Goal: Task Accomplishment & Management: Complete application form

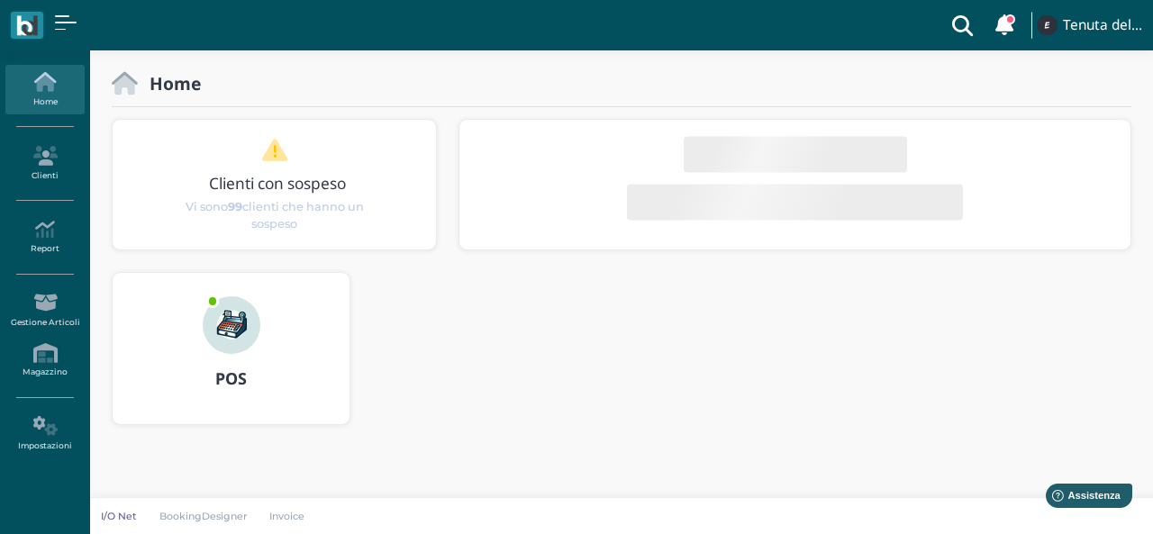
click at [237, 316] on img at bounding box center [232, 325] width 58 height 58
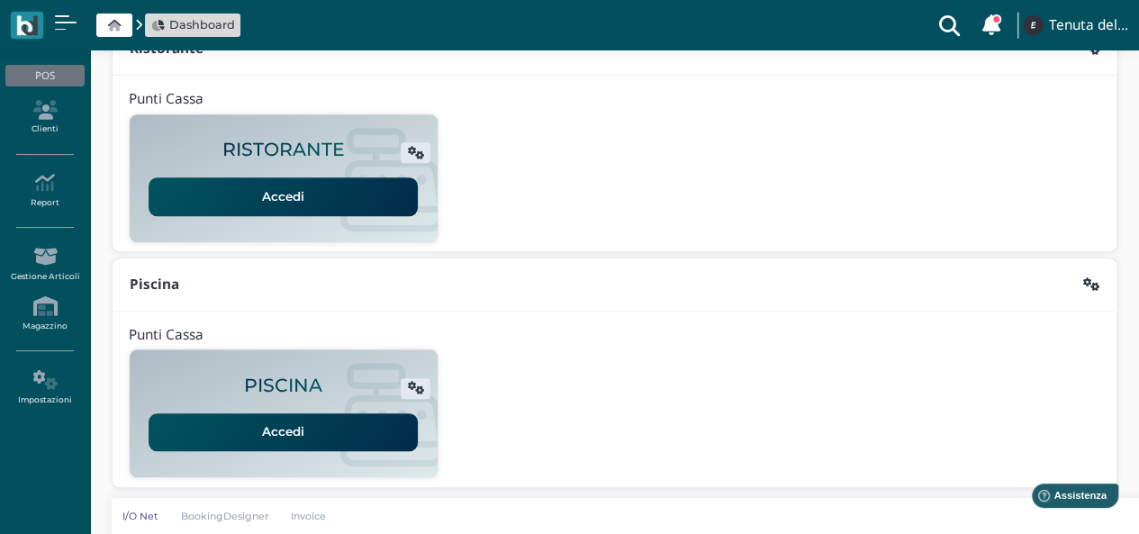
scroll to position [100, 0]
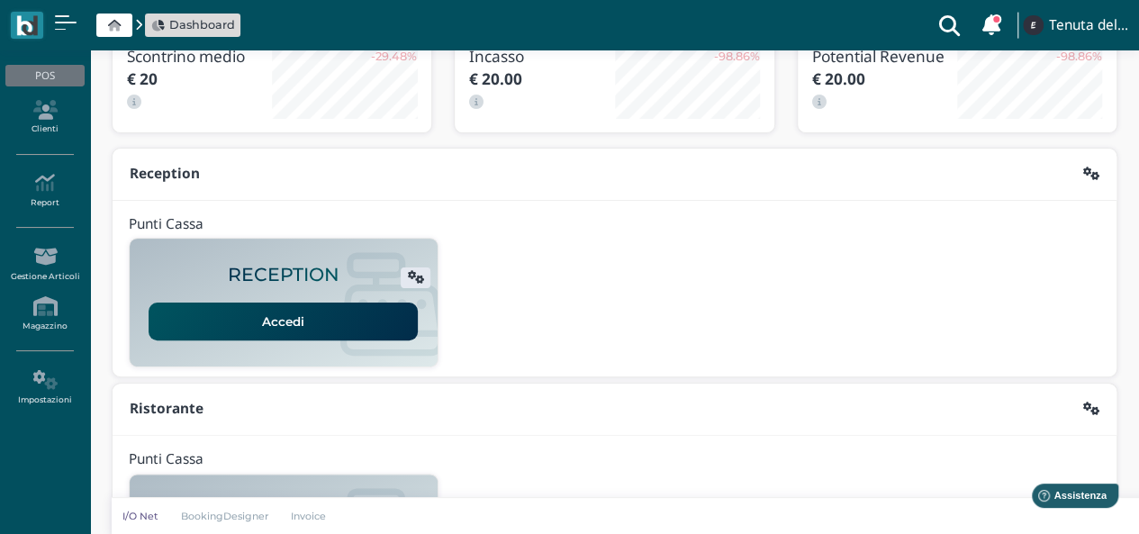
click at [277, 321] on link "Accedi" at bounding box center [283, 322] width 269 height 38
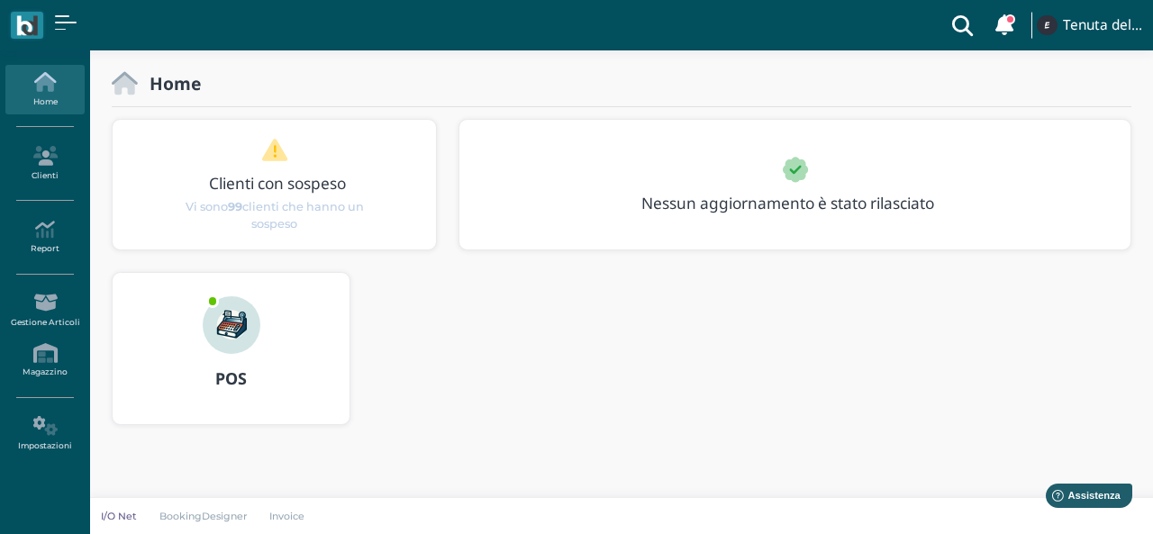
click at [200, 345] on div at bounding box center [231, 313] width 86 height 81
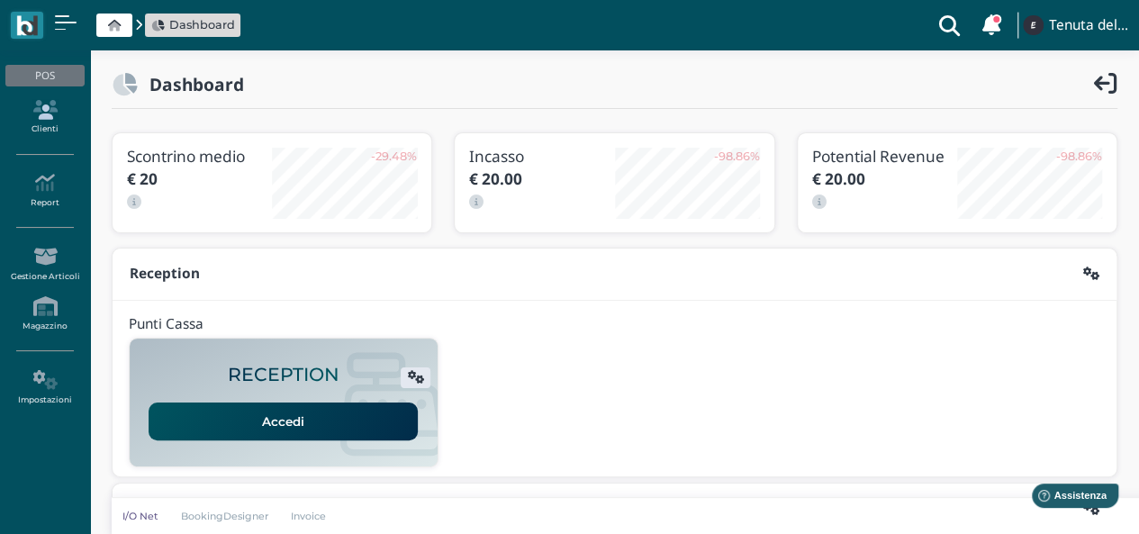
click at [50, 123] on link "Clienti" at bounding box center [44, 118] width 78 height 50
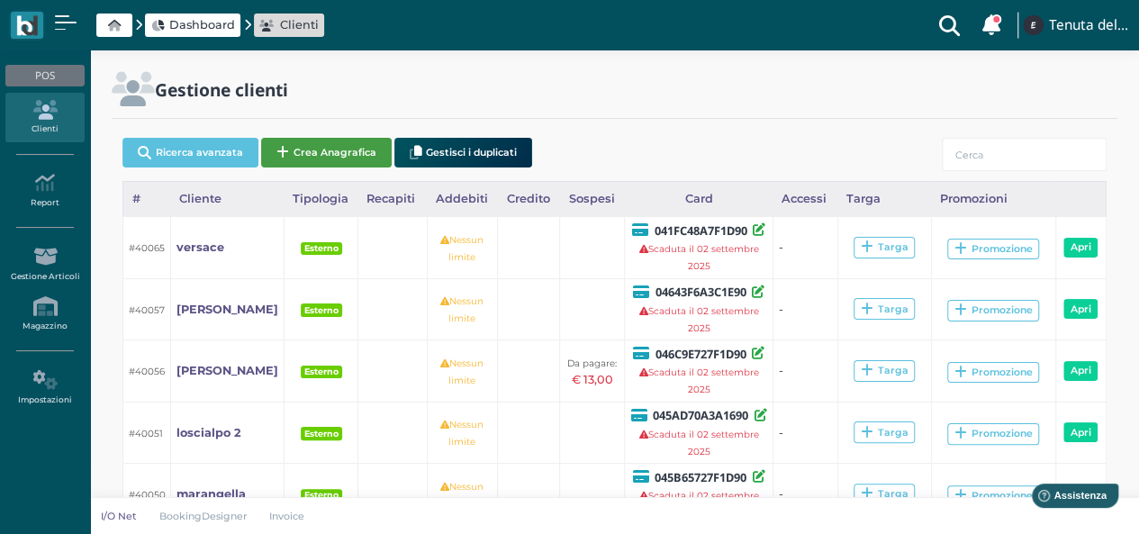
click at [331, 157] on button "Crea Anagrafica" at bounding box center [326, 153] width 131 height 30
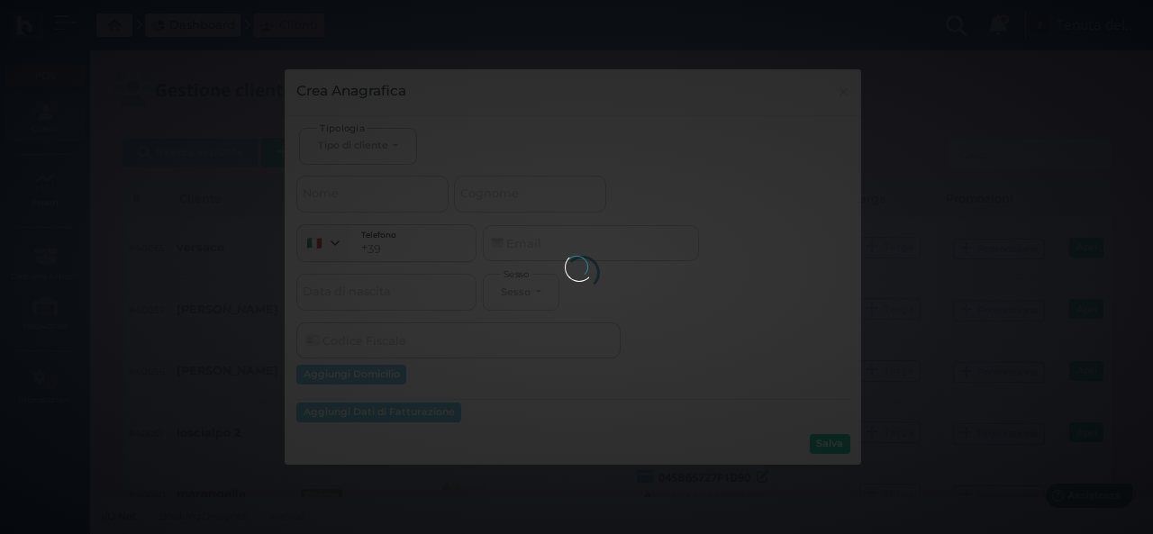
select select
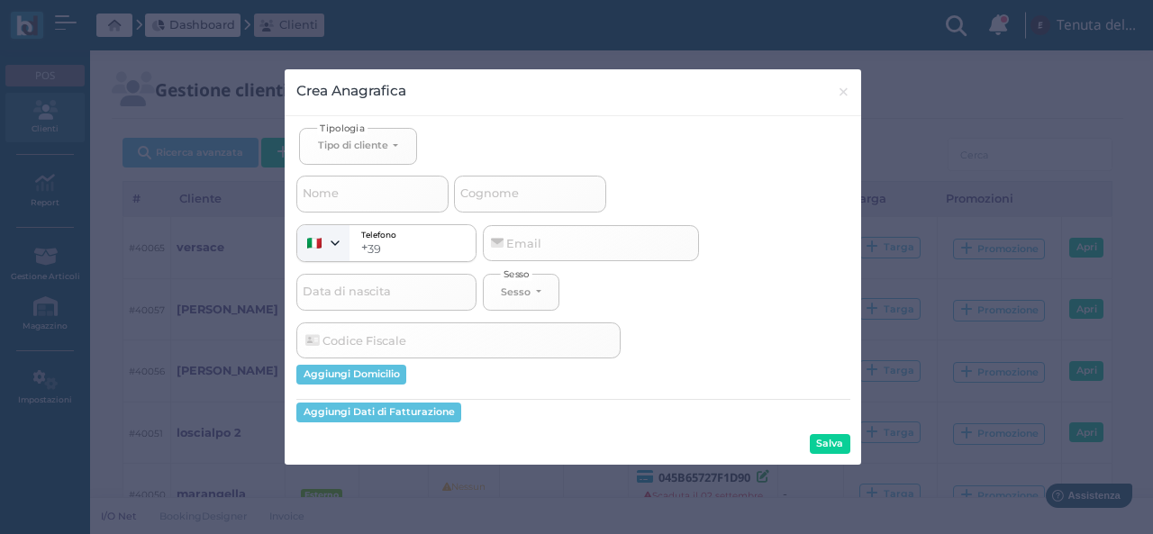
click at [514, 190] on span "Cognome" at bounding box center [490, 194] width 64 height 23
click at [514, 190] on input "Cognome" at bounding box center [530, 194] width 152 height 36
select select
type input "l"
select select
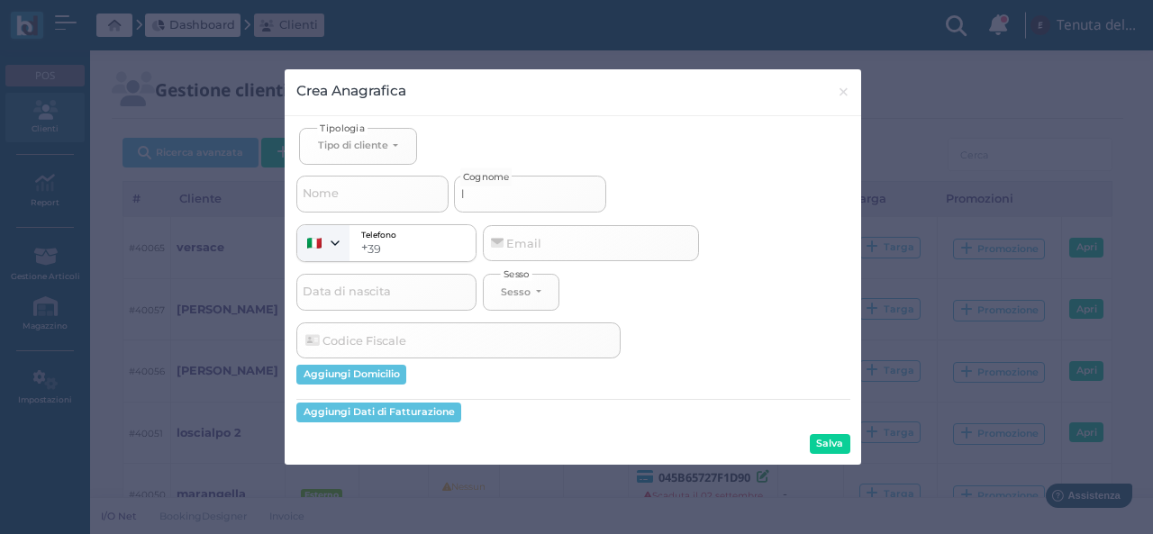
select select
type input "lo"
select select
type input "lot"
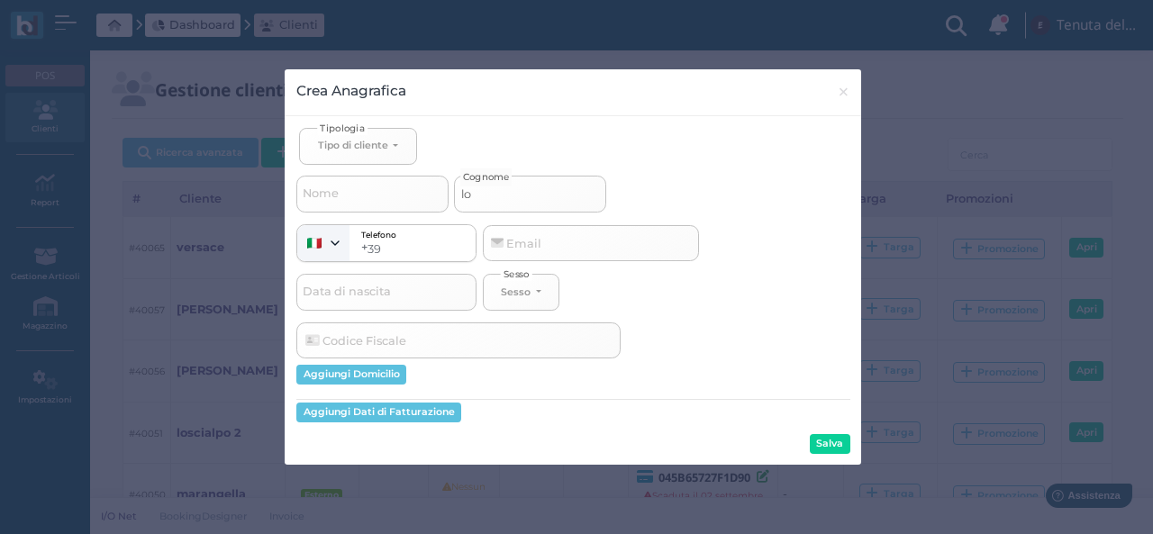
select select
type input "loti"
select select
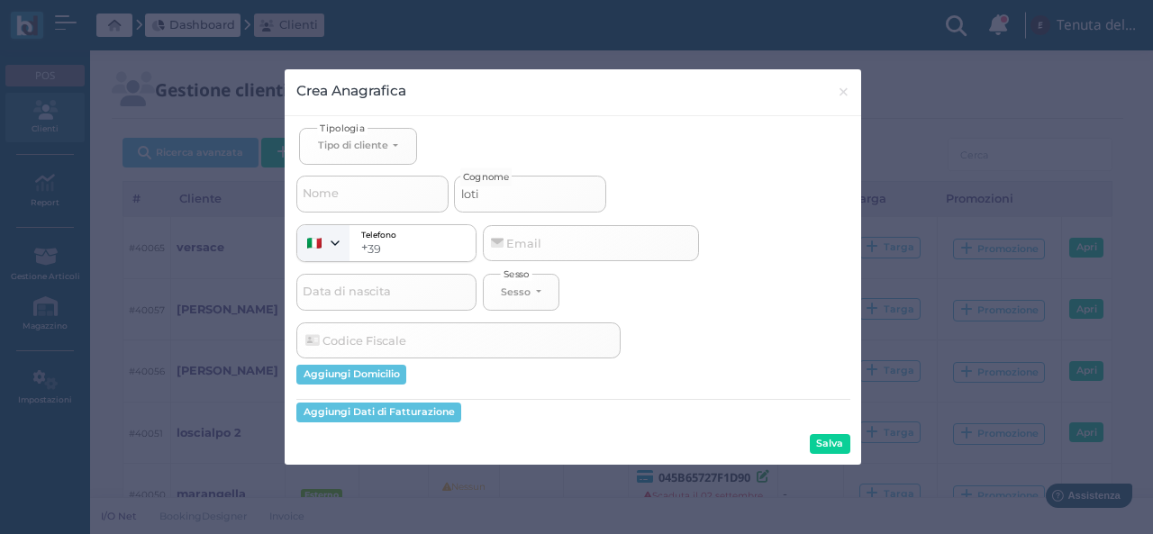
type input "lotit"
select select
type input "[PERSON_NAME]"
select select
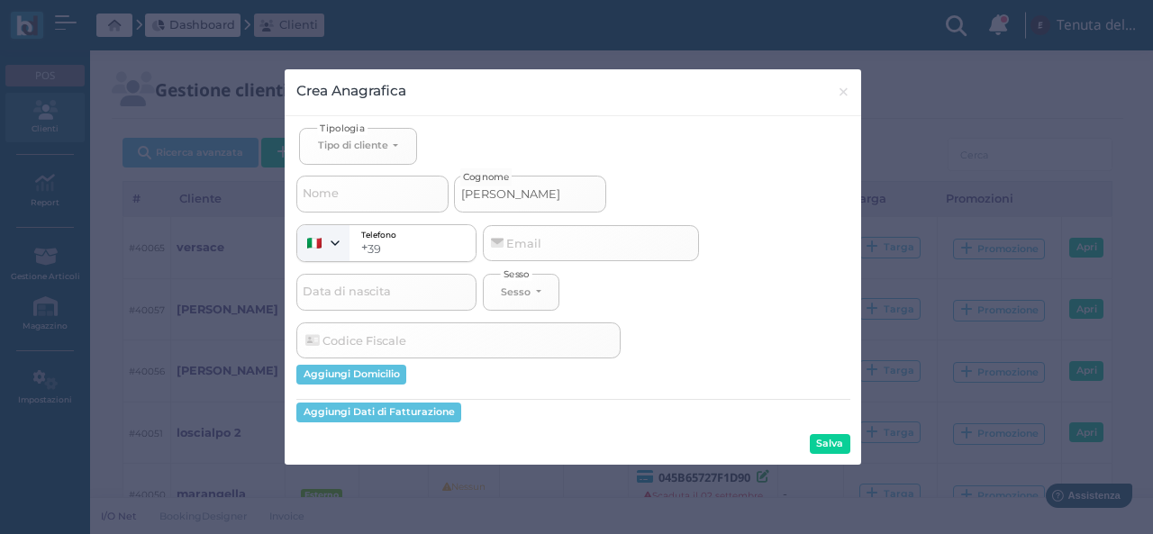
type input "[PERSON_NAME]"
click at [390, 145] on div "Tipo di cliente" at bounding box center [354, 145] width 73 height 13
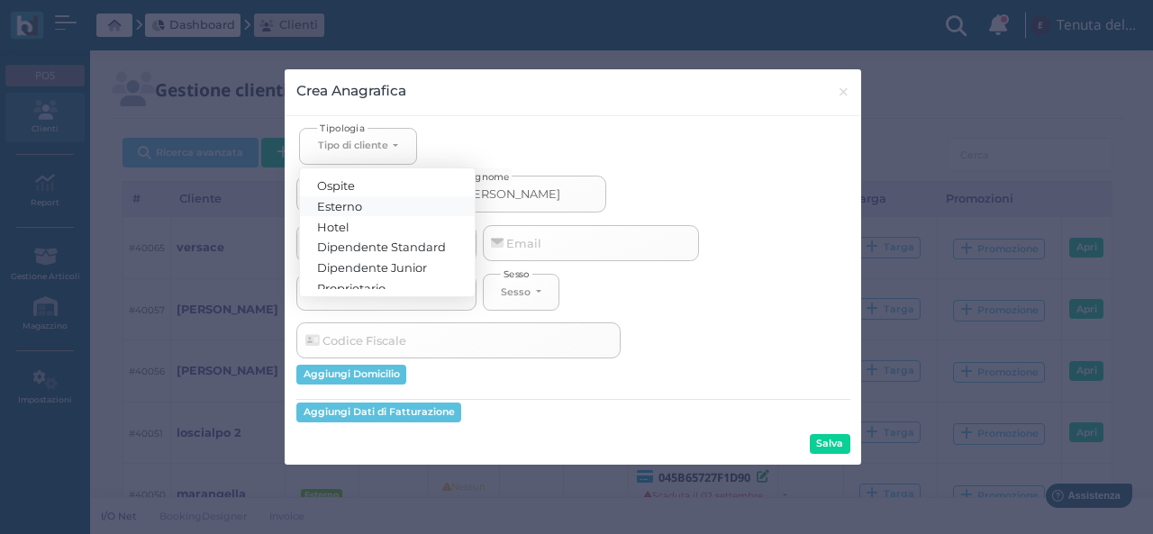
click at [343, 204] on span "Esterno" at bounding box center [340, 205] width 45 height 14
select select "[object Object]"
select select
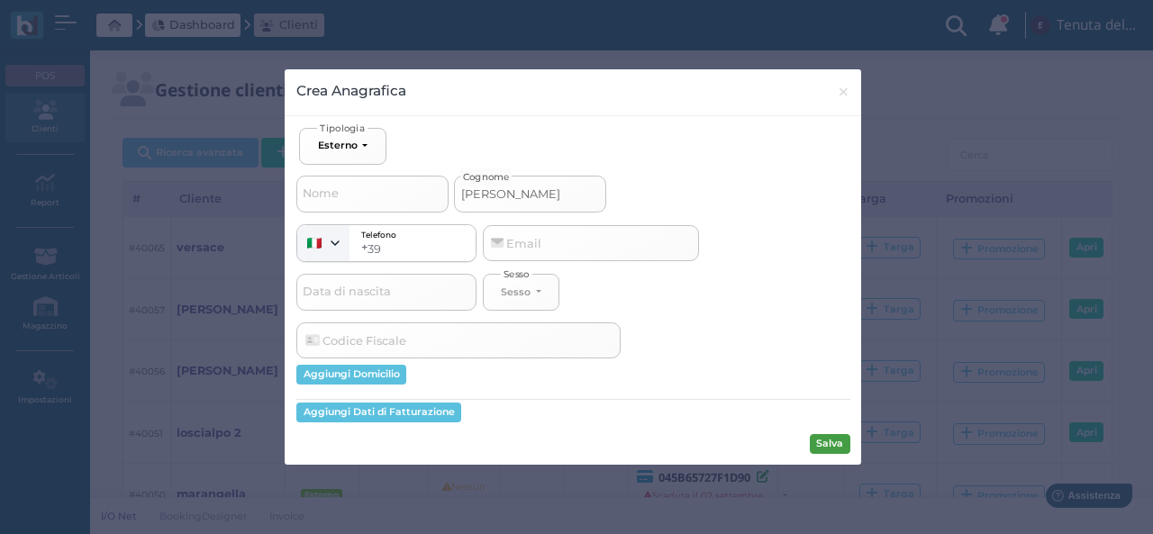
click at [824, 442] on button "Salva" at bounding box center [830, 444] width 41 height 20
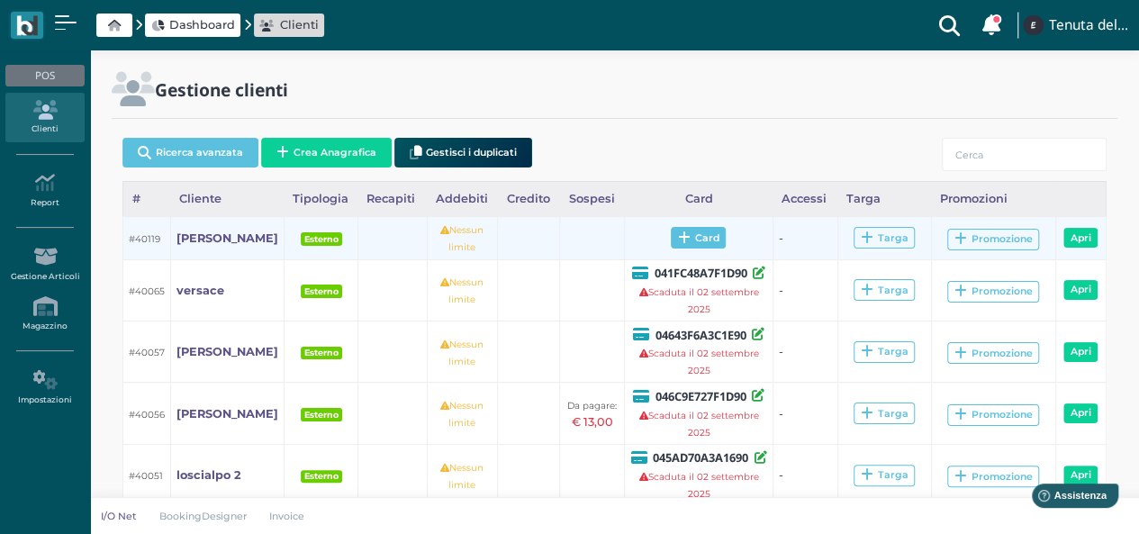
click at [690, 241] on span "Card" at bounding box center [698, 238] width 55 height 22
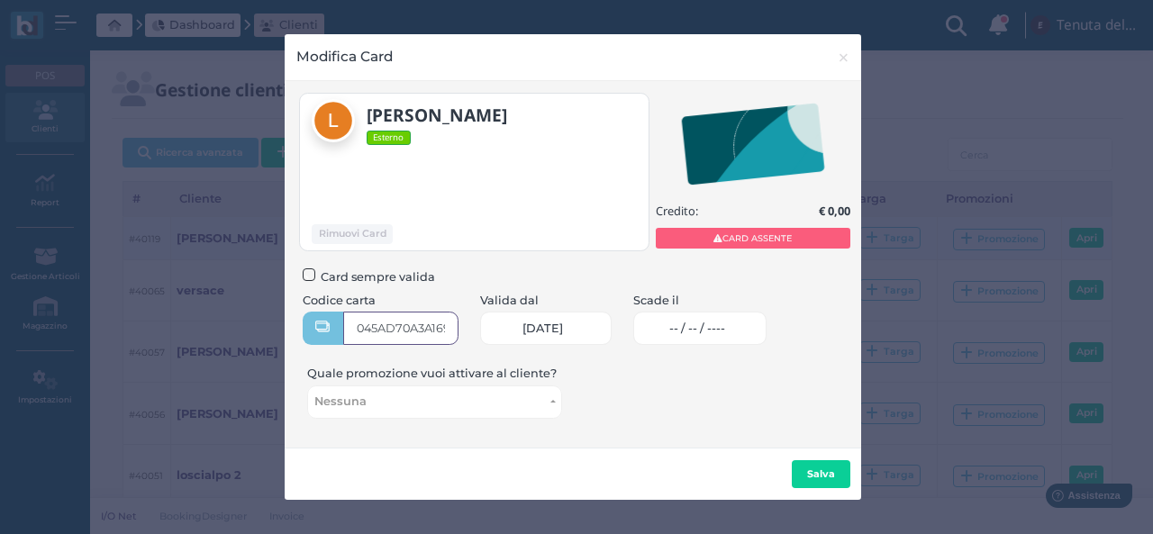
type input "045AD70A3A1690"
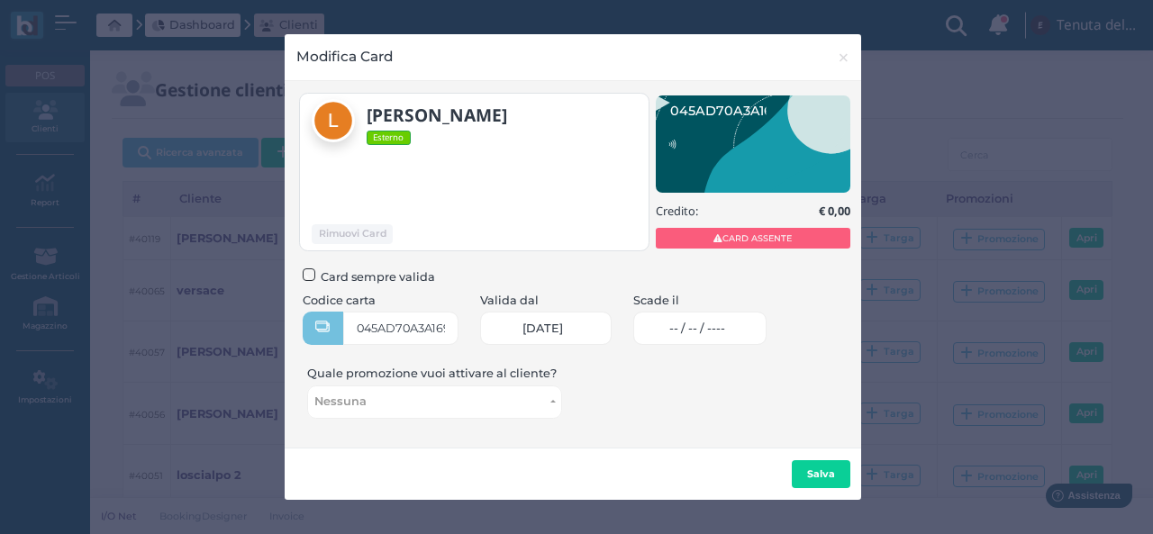
click at [695, 326] on span "-- / -- / ----" at bounding box center [697, 329] width 56 height 14
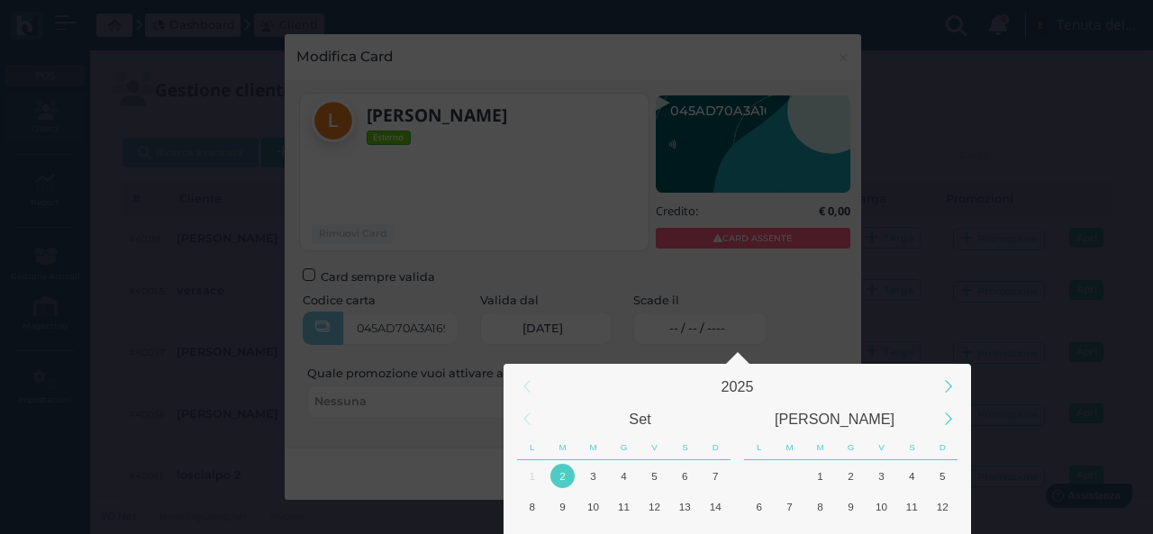
scroll to position [168, 0]
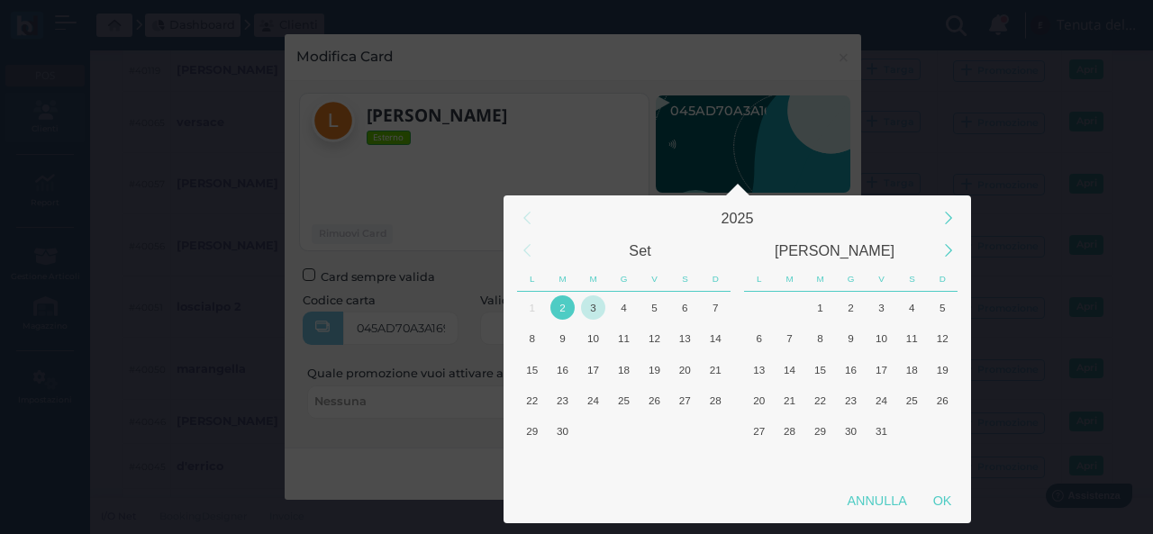
click at [594, 305] on div "3" at bounding box center [593, 307] width 24 height 24
click at [944, 505] on div "OK" at bounding box center [942, 501] width 45 height 32
type input "03/09/2025"
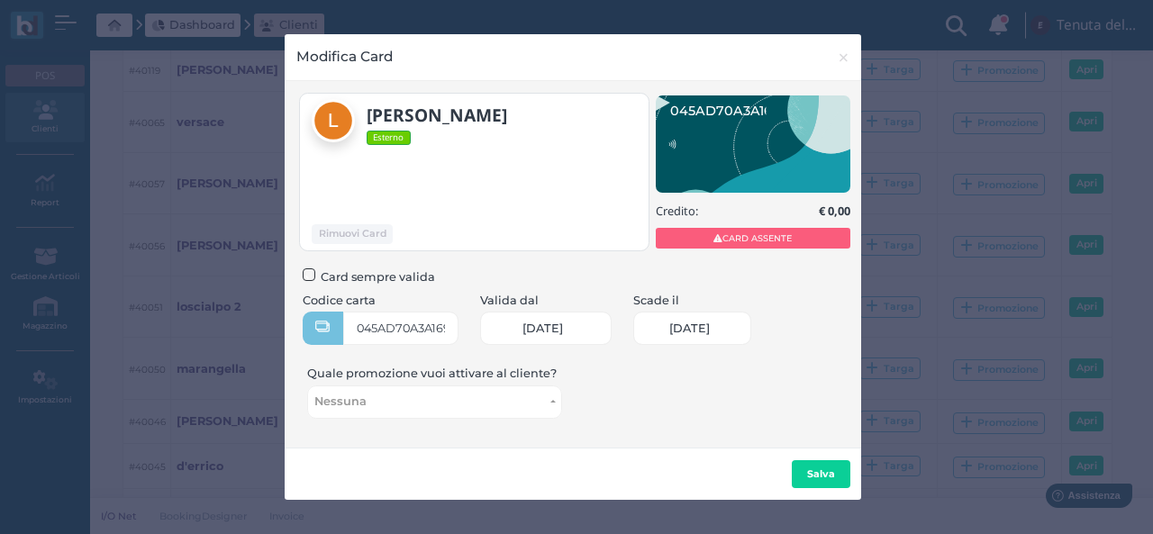
scroll to position [0, 77]
click at [808, 473] on b "Salva" at bounding box center [821, 473] width 28 height 13
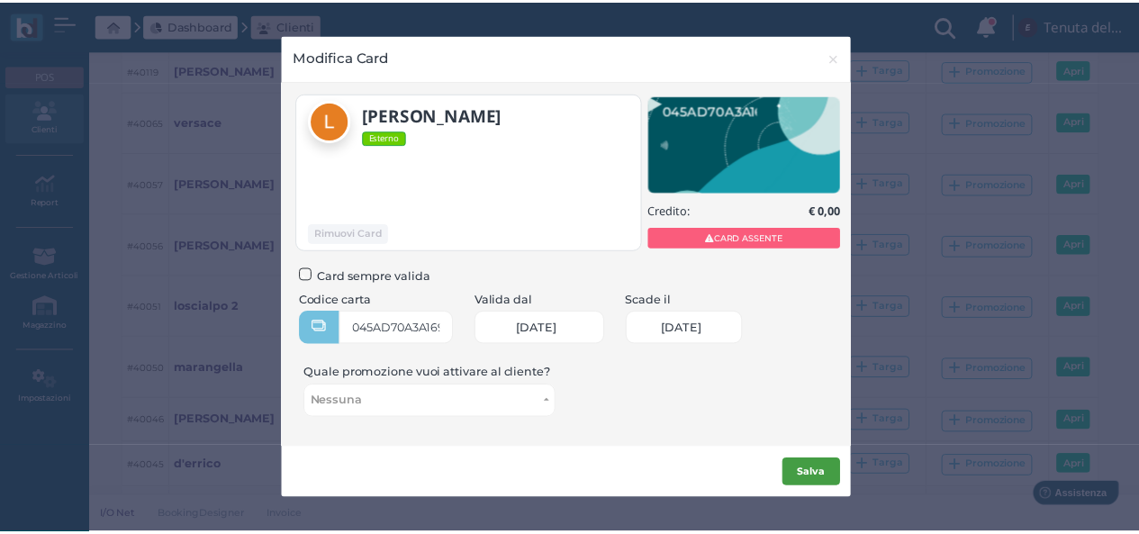
scroll to position [0, 0]
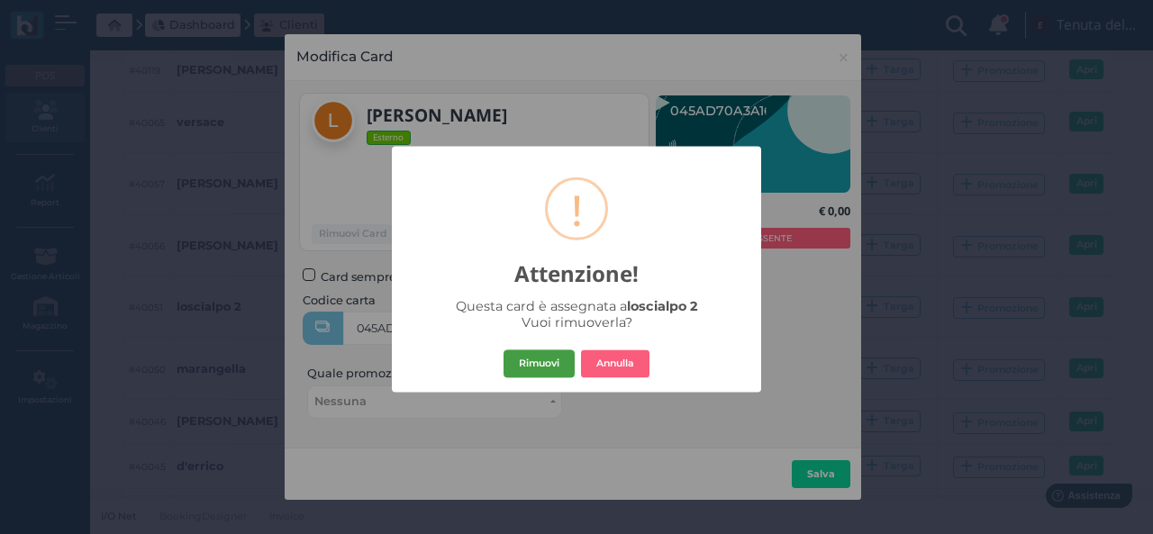
click at [535, 368] on button "Rimuovi" at bounding box center [539, 363] width 71 height 29
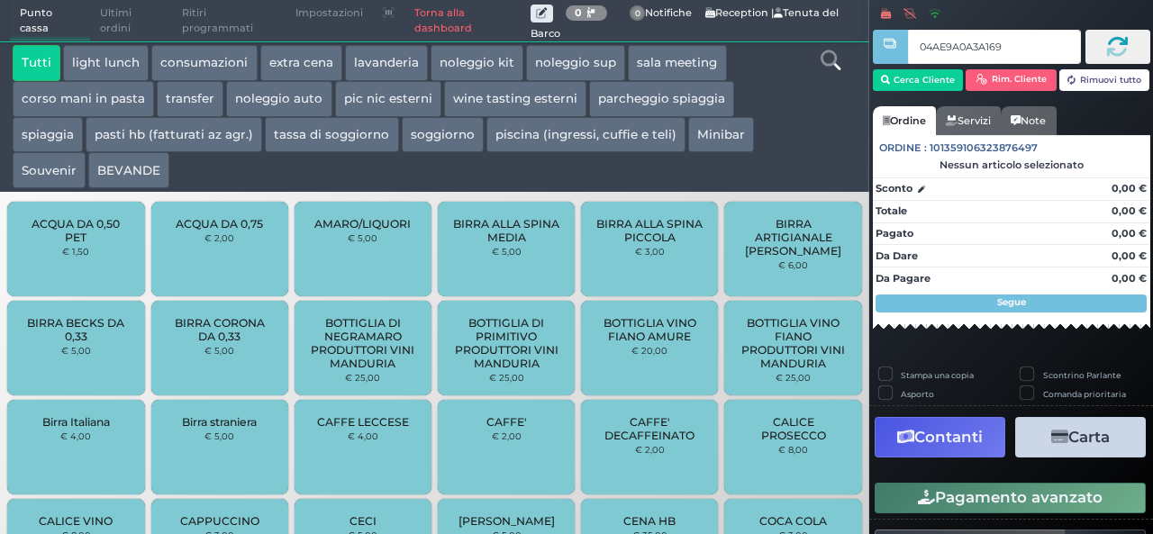
type input "04AE9A0A3A1695"
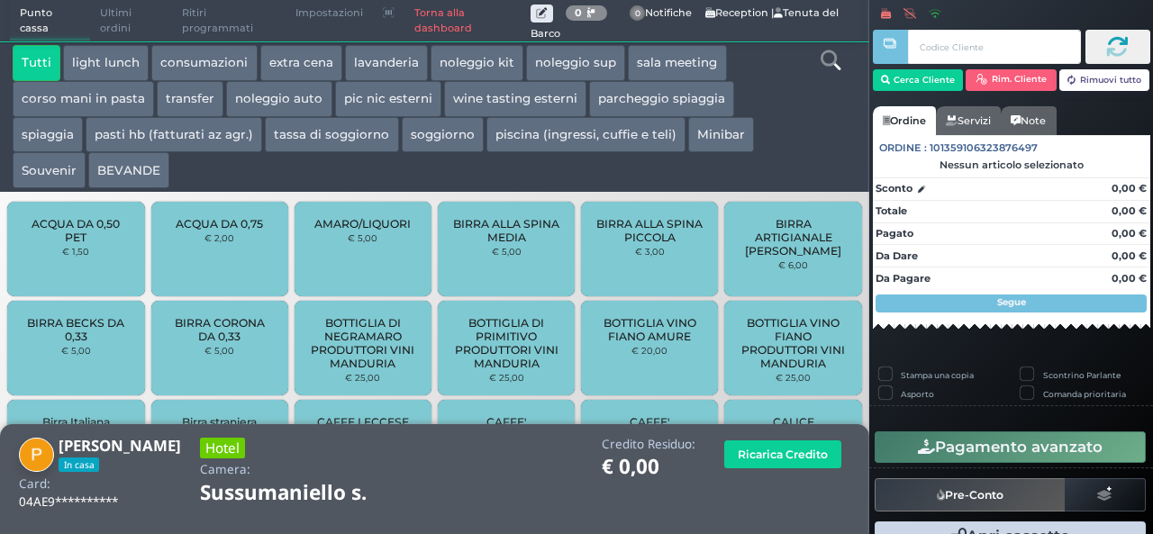
click at [38, 138] on button "spiaggia" at bounding box center [48, 135] width 70 height 36
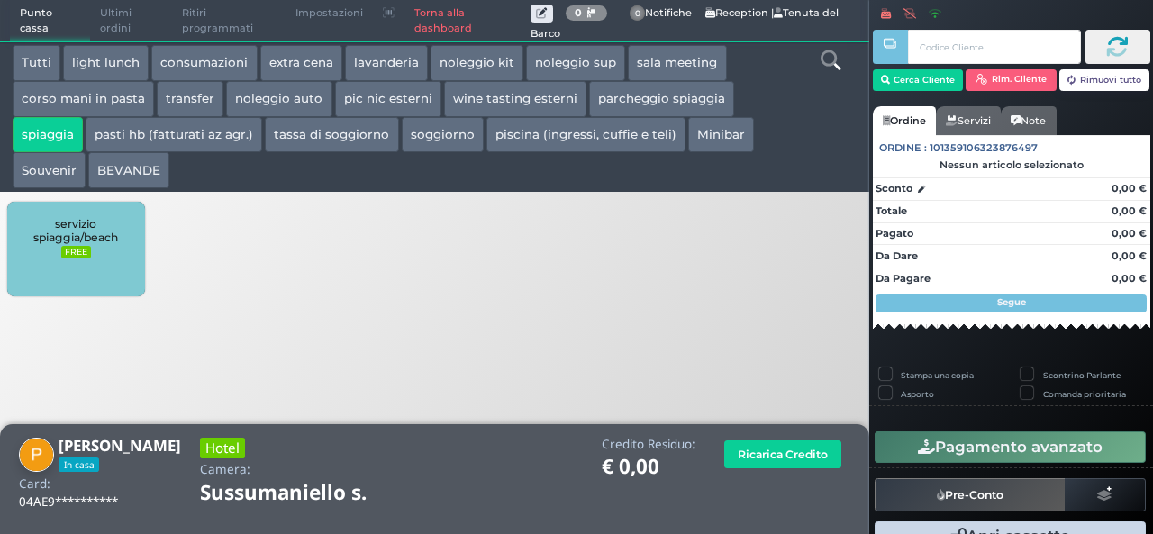
click at [68, 246] on small "FREE" at bounding box center [75, 252] width 29 height 13
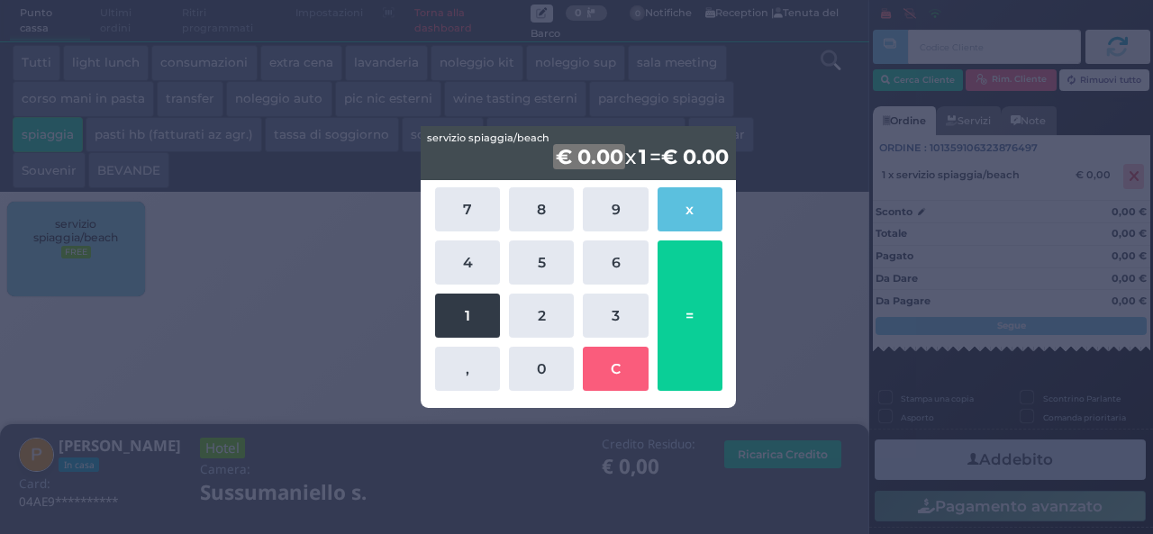
click at [485, 319] on button "1" at bounding box center [467, 316] width 65 height 44
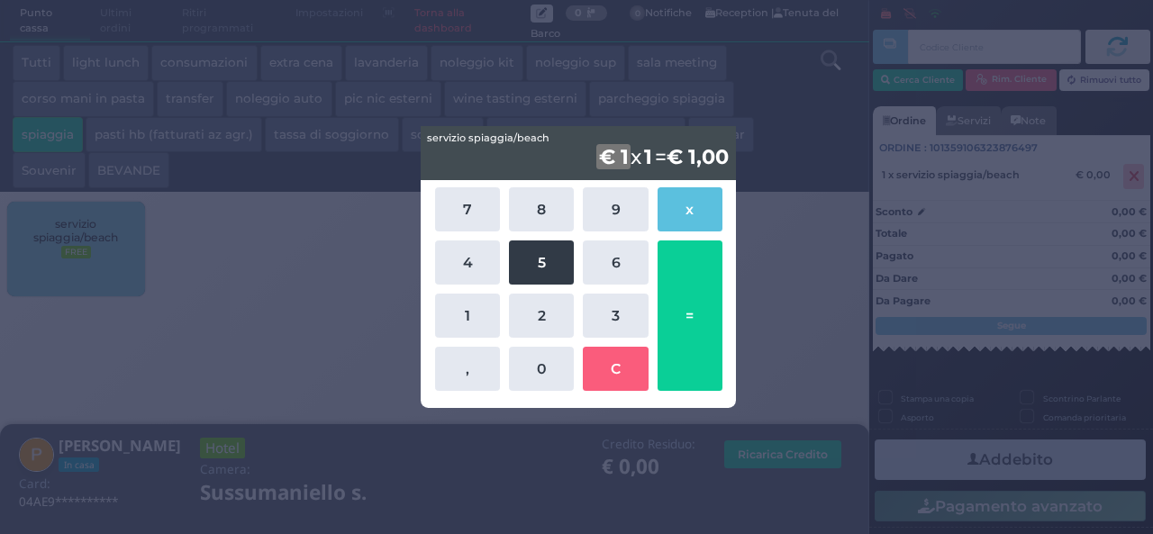
click at [549, 258] on button "5" at bounding box center [541, 262] width 65 height 44
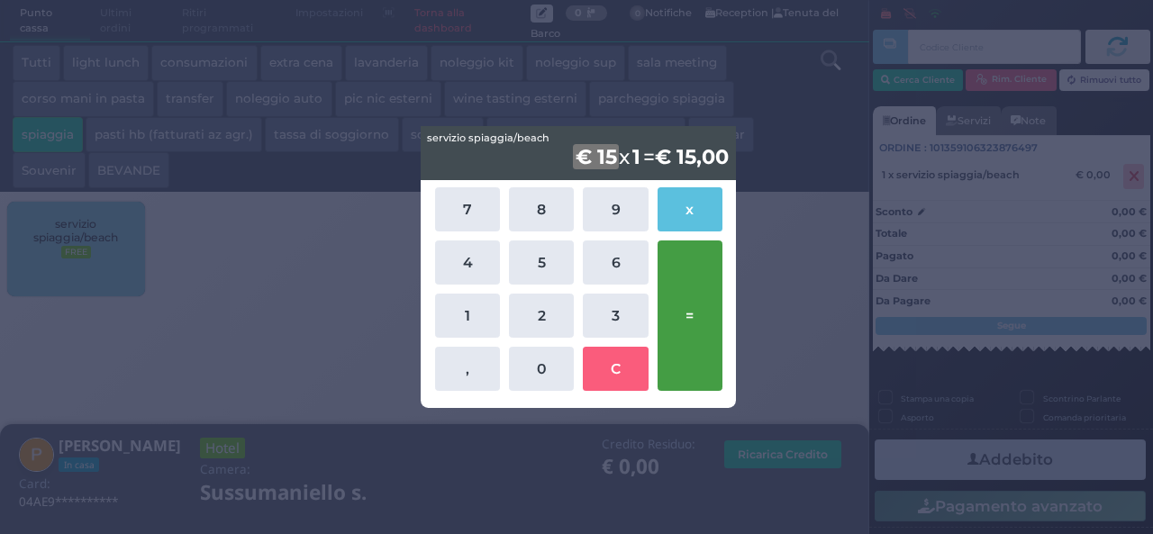
click at [690, 310] on button "=" at bounding box center [690, 315] width 65 height 150
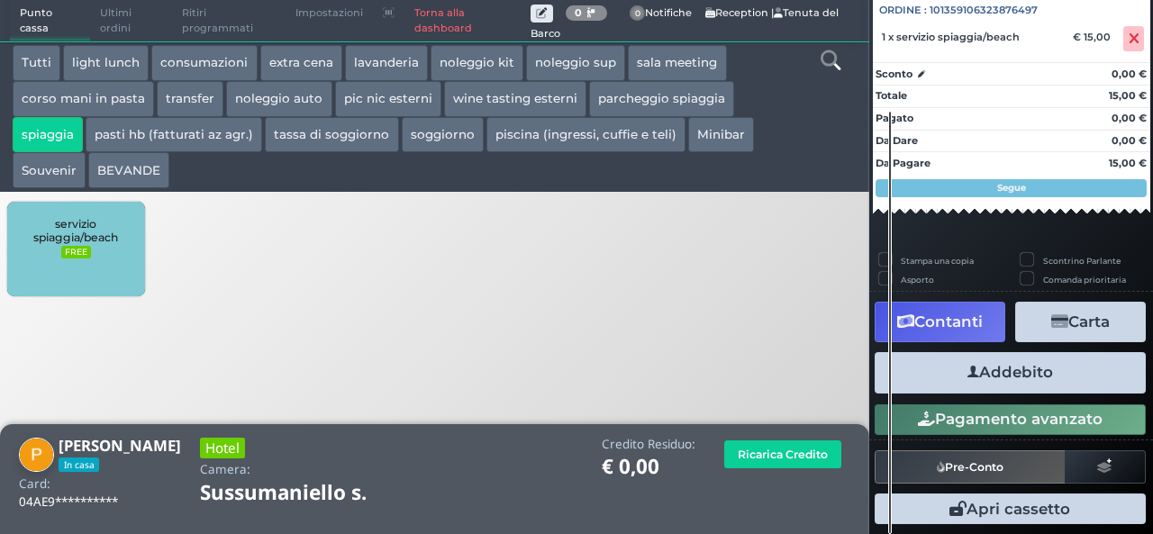
scroll to position [199, 0]
click at [1006, 371] on button "Addebito" at bounding box center [1010, 372] width 271 height 41
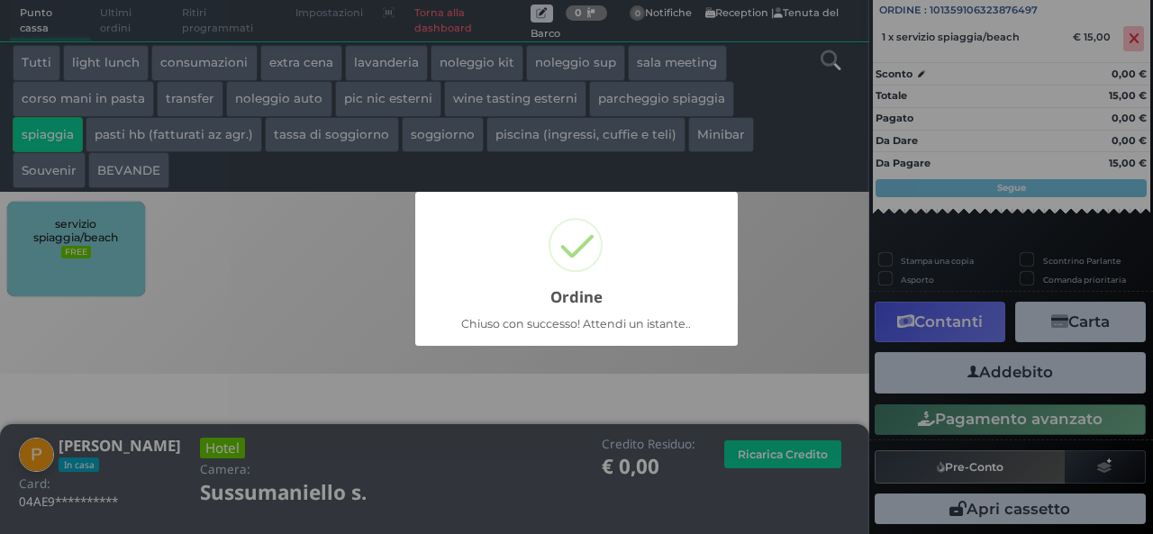
scroll to position [51, 0]
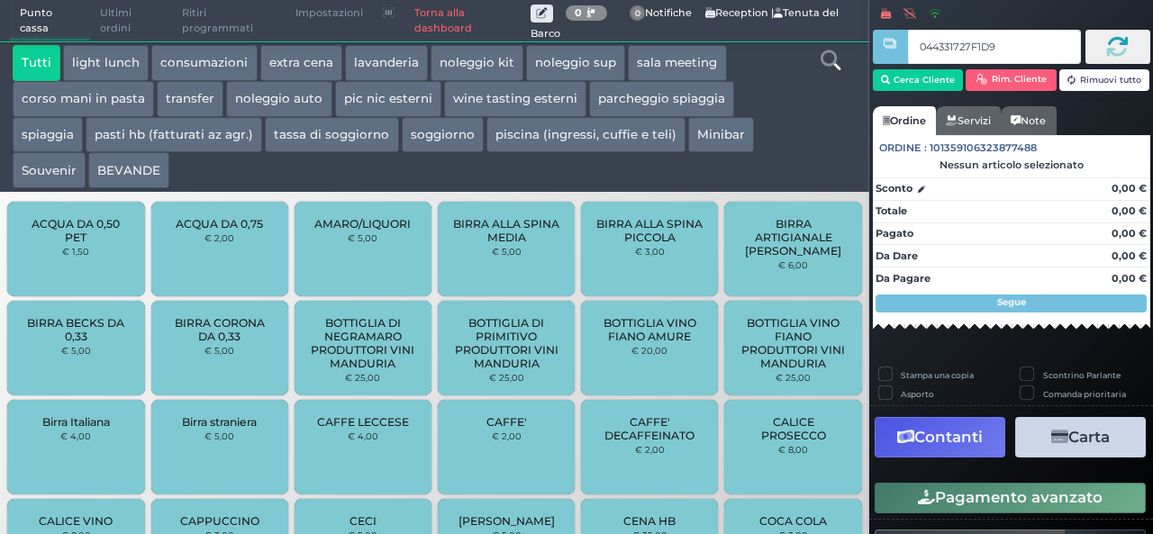
type input "044331727F1D95"
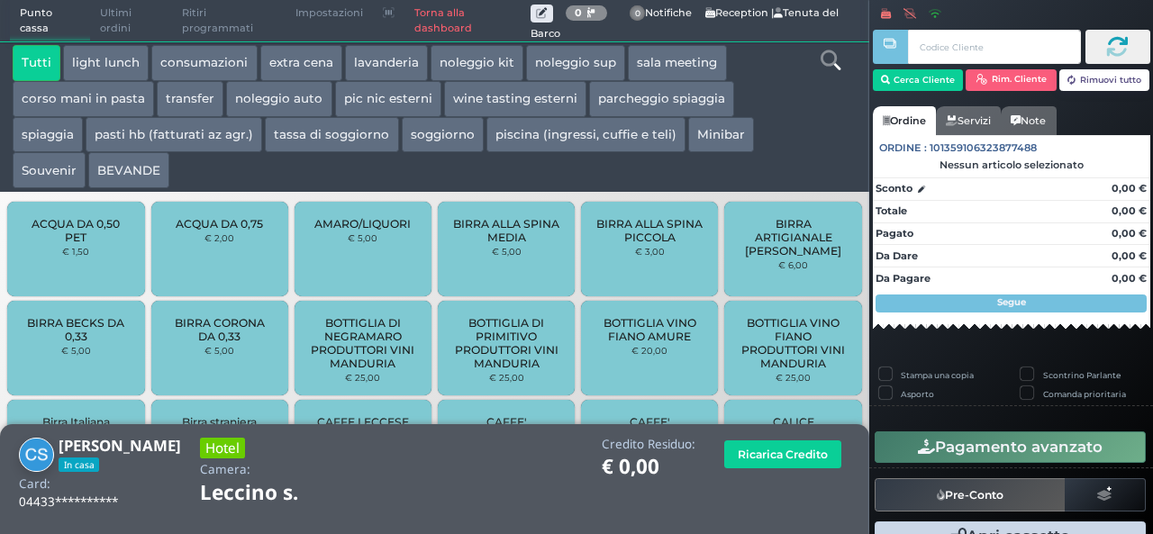
click at [647, 99] on button "parcheggio spiaggia" at bounding box center [661, 99] width 145 height 36
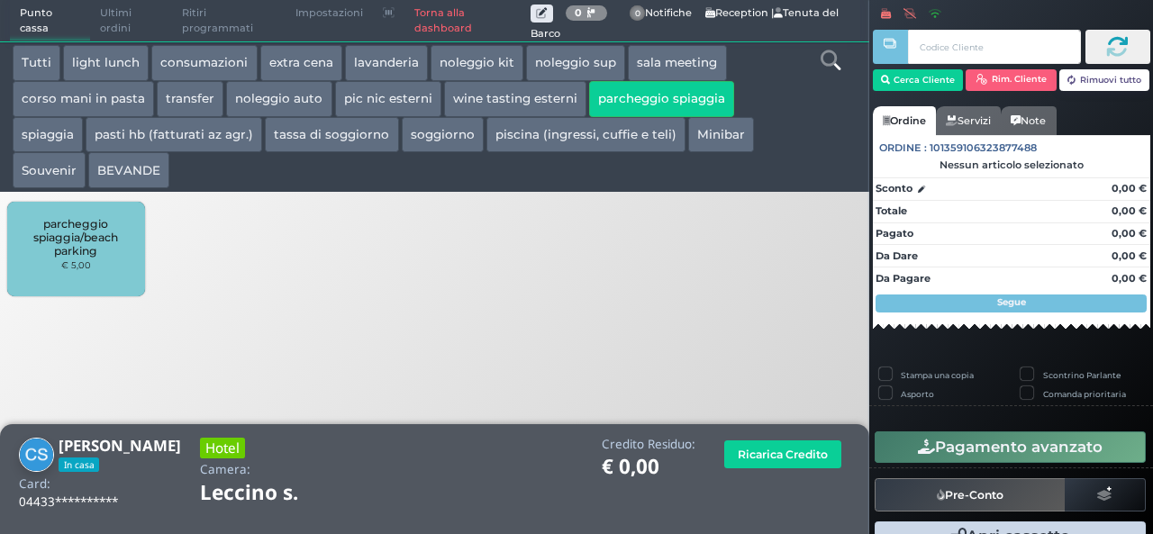
click at [77, 242] on span "parcheggio spiaggia/beach parking" at bounding box center [76, 237] width 107 height 41
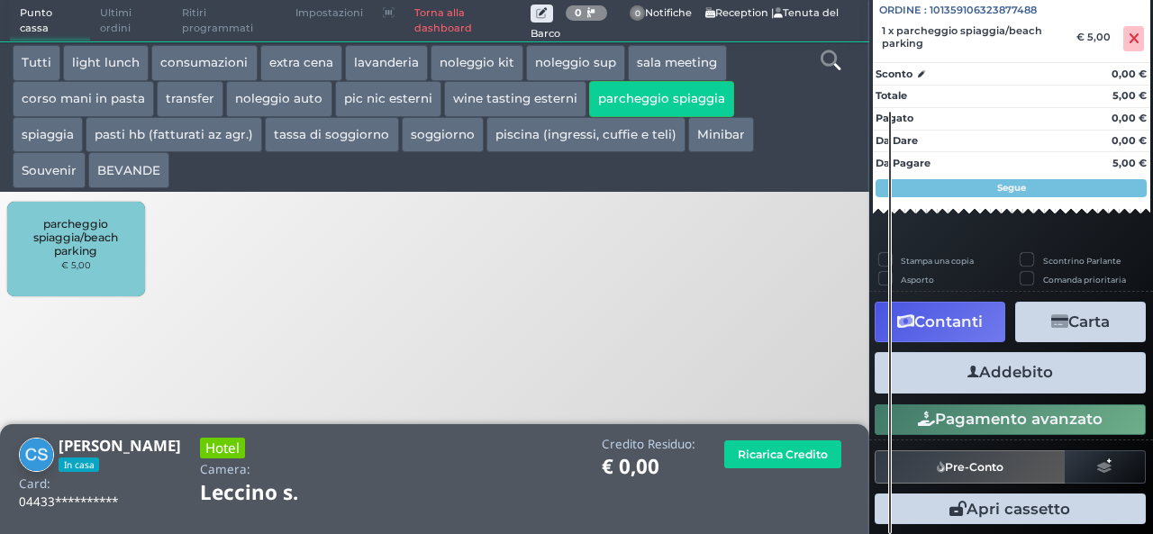
scroll to position [199, 0]
click at [1013, 367] on button "Addebito" at bounding box center [1010, 372] width 271 height 41
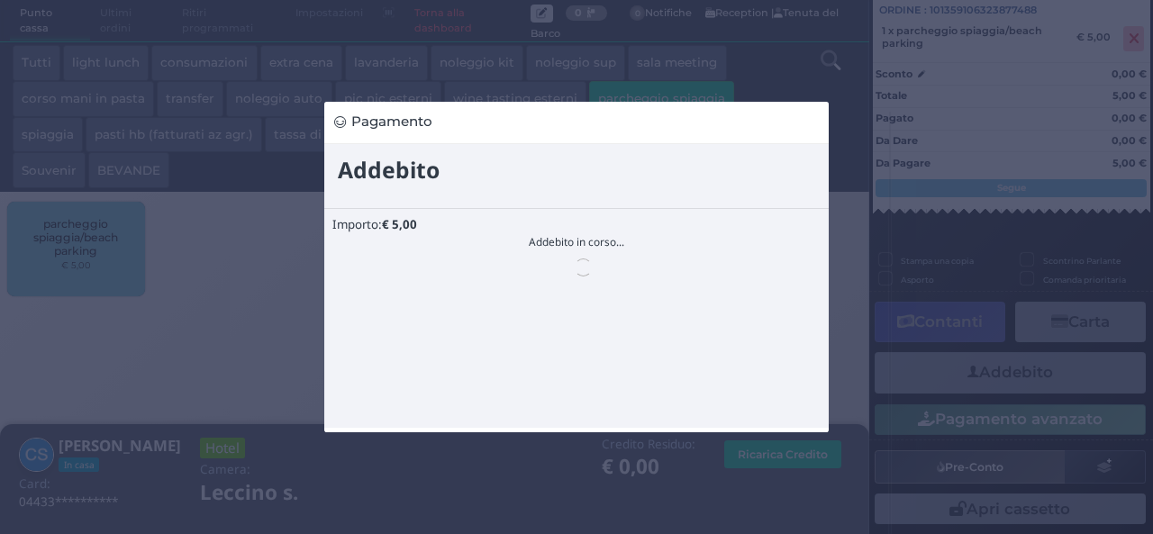
scroll to position [0, 0]
